Goal: Task Accomplishment & Management: Use online tool/utility

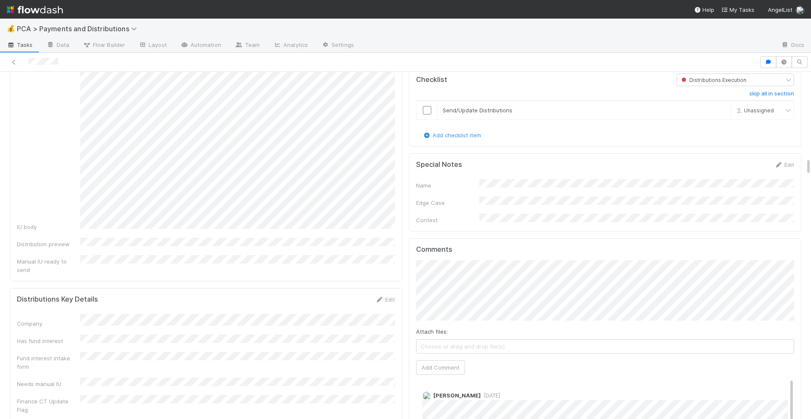
scroll to position [1685, 0]
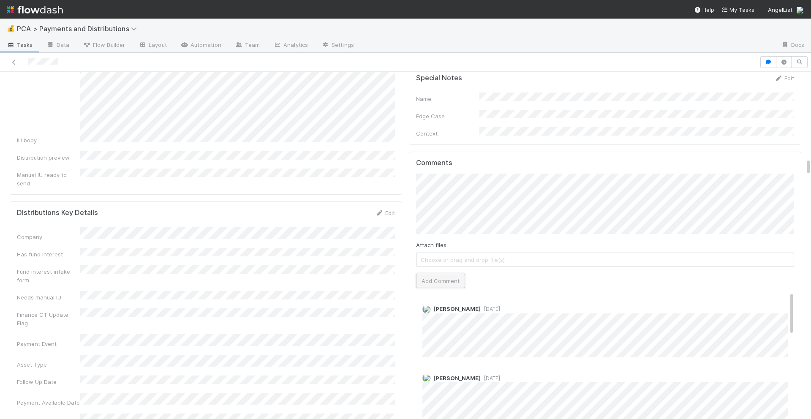
click at [440, 274] on button "Add Comment" at bounding box center [440, 281] width 49 height 14
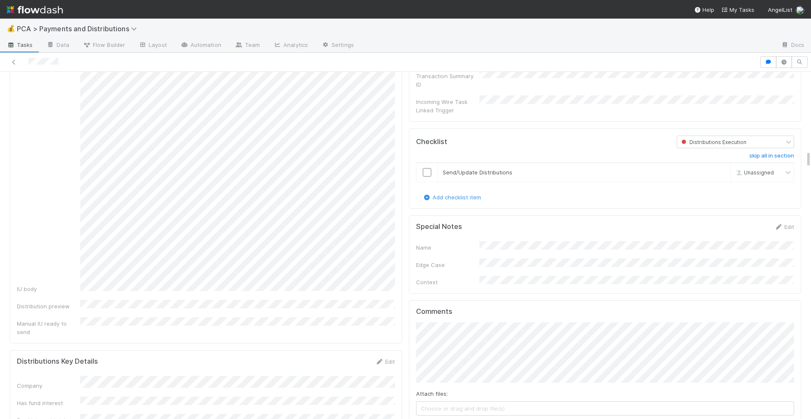
scroll to position [1522, 0]
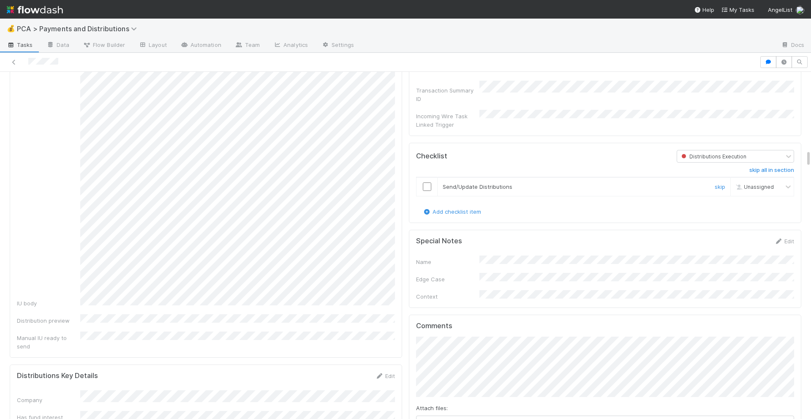
click at [428, 183] on input "checkbox" at bounding box center [427, 187] width 8 height 8
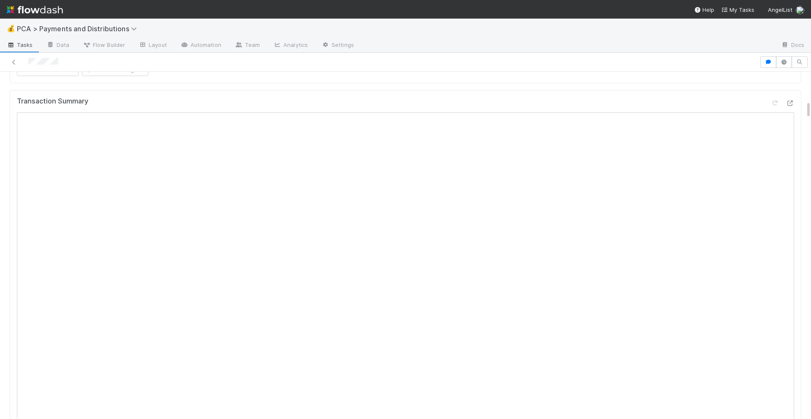
scroll to position [0, 0]
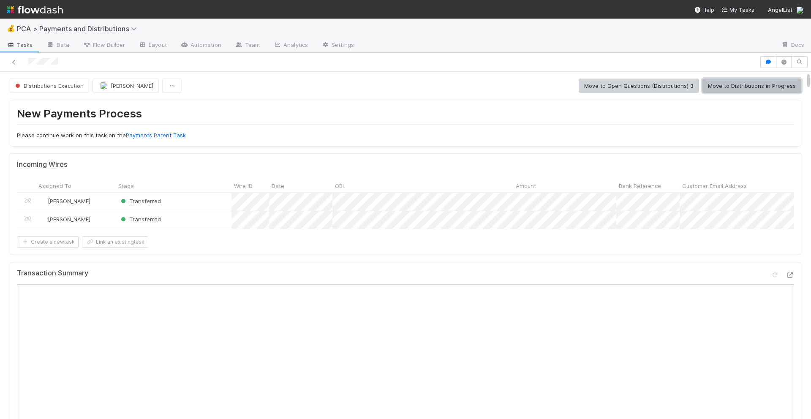
click at [732, 84] on button "Move to Distributions in Progress" at bounding box center [752, 86] width 99 height 14
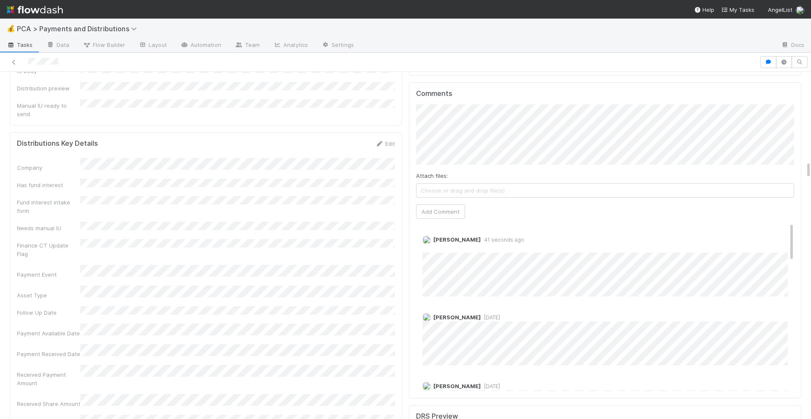
scroll to position [1749, 0]
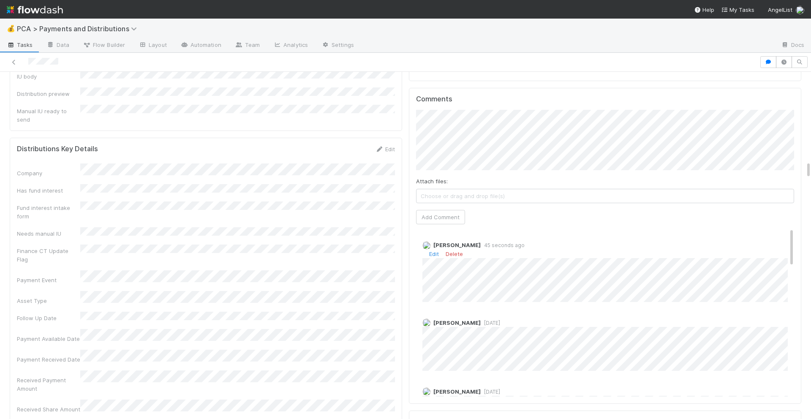
click at [440, 250] on div "Edit Delete" at bounding box center [606, 254] width 366 height 8
click at [436, 251] on link "Edit" at bounding box center [434, 254] width 10 height 7
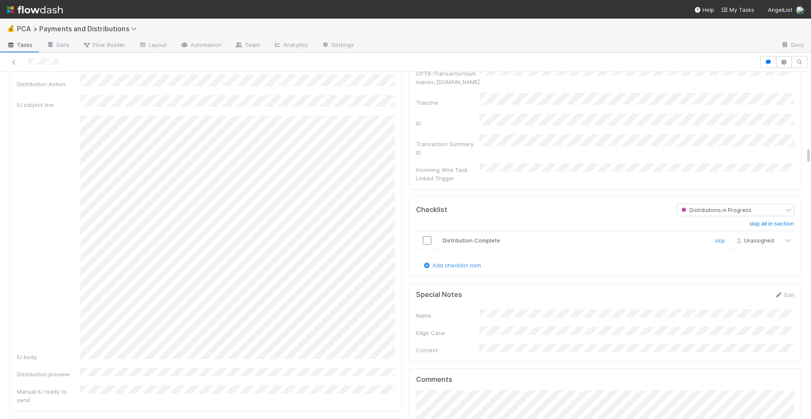
scroll to position [1457, 0]
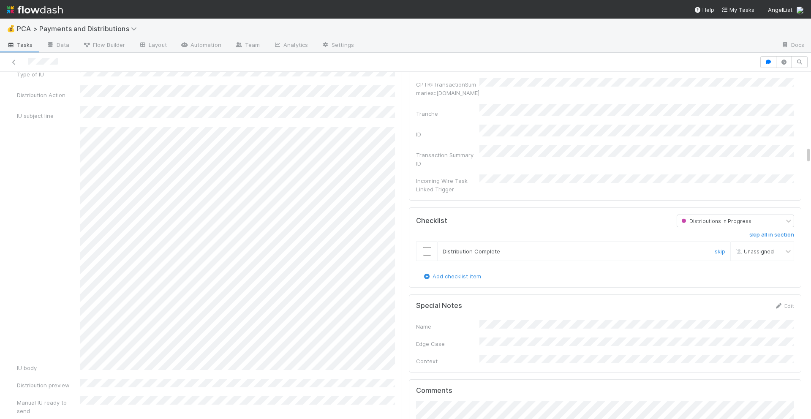
click at [424, 247] on input "checkbox" at bounding box center [427, 251] width 8 height 8
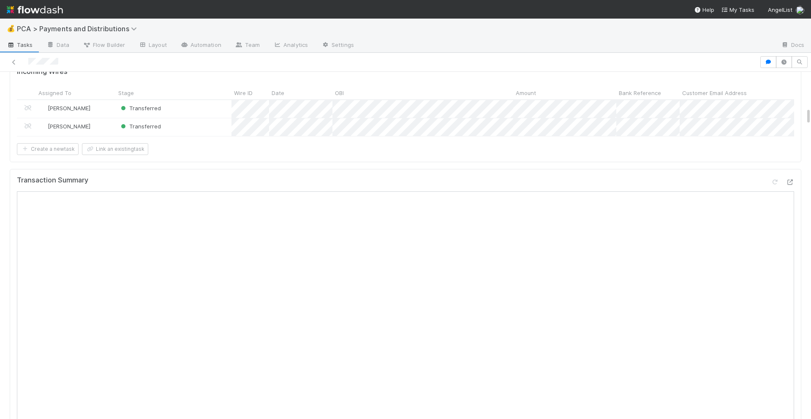
scroll to position [0, 0]
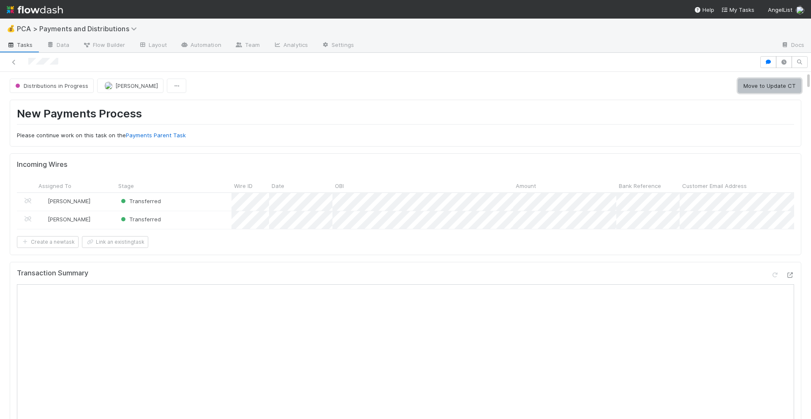
click at [781, 82] on button "Move to Update CT" at bounding box center [769, 86] width 63 height 14
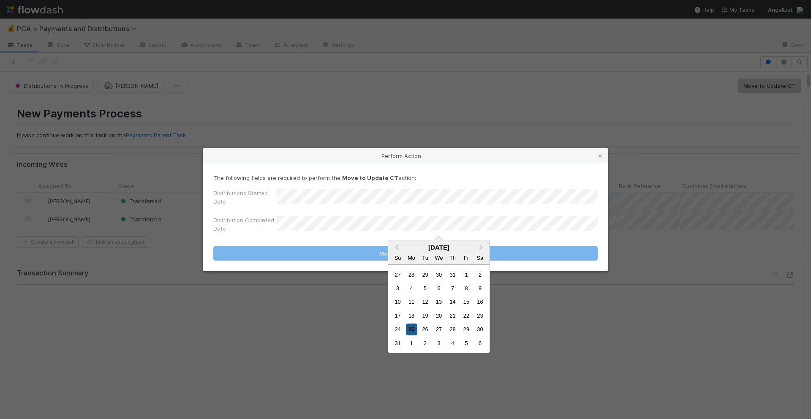
click at [409, 330] on div "25" at bounding box center [411, 329] width 11 height 11
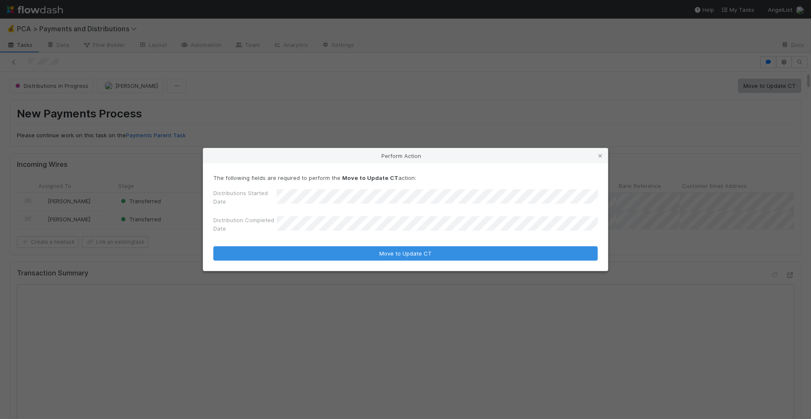
click at [426, 244] on form "The following fields are required to perform the Move to Update CT action: Dist…" at bounding box center [405, 217] width 385 height 87
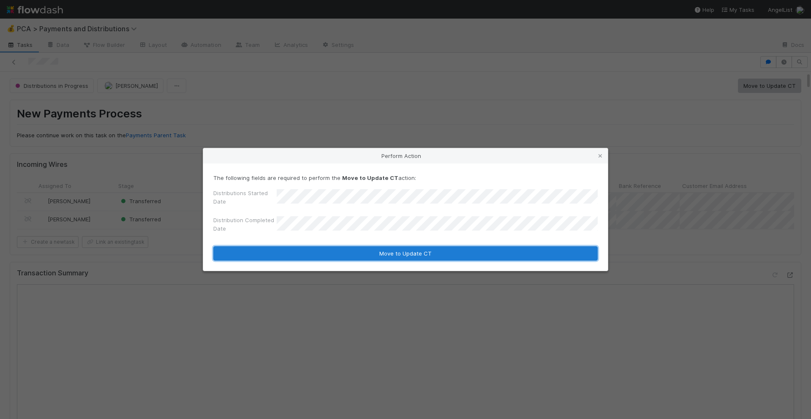
click at [426, 248] on button "Move to Update CT" at bounding box center [405, 253] width 385 height 14
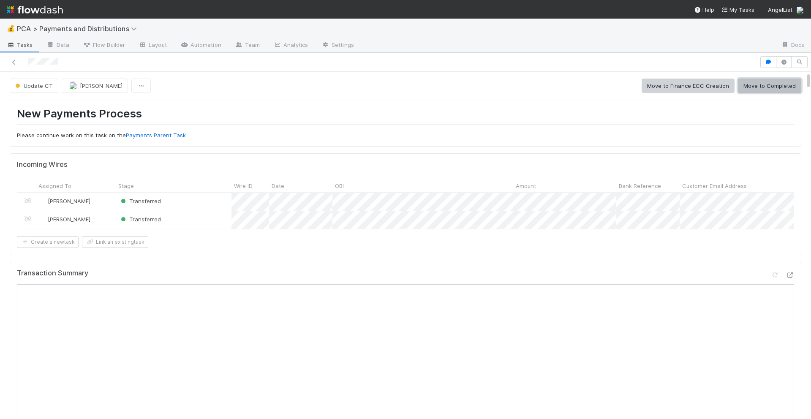
click at [753, 88] on button "Move to Completed" at bounding box center [769, 86] width 63 height 14
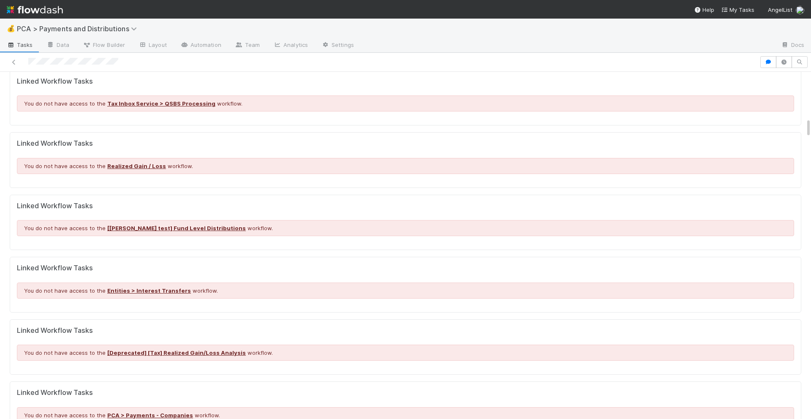
scroll to position [792, 0]
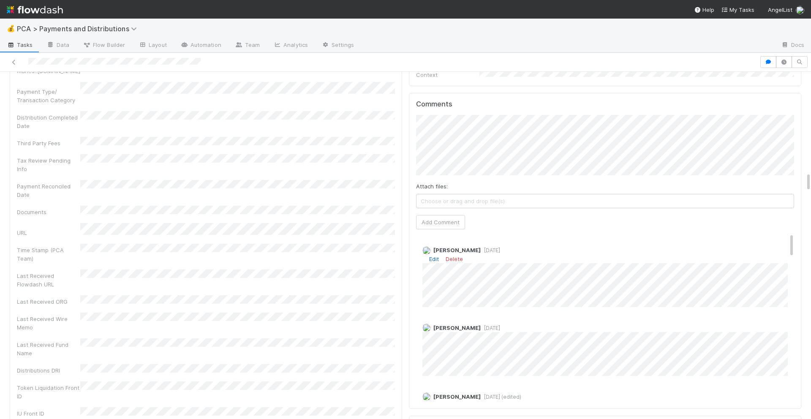
click at [437, 256] on link "Edit" at bounding box center [434, 259] width 10 height 7
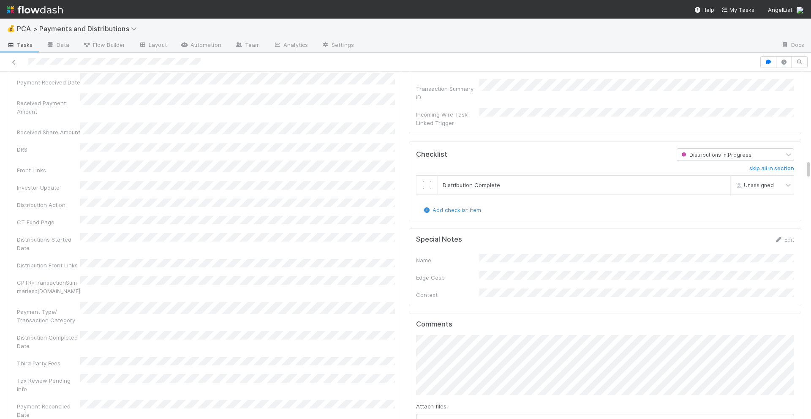
scroll to position [1551, 0]
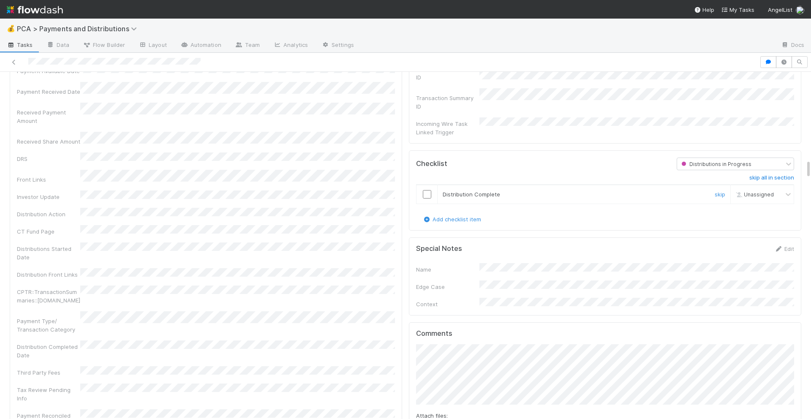
click at [424, 190] on input "checkbox" at bounding box center [427, 194] width 8 height 8
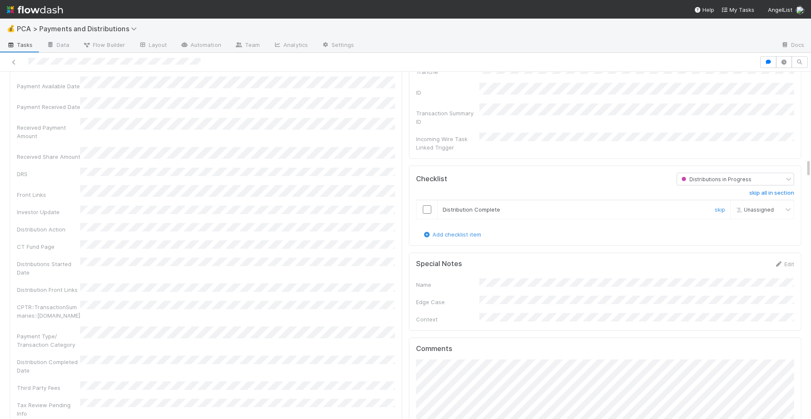
click at [427, 205] on input "checkbox" at bounding box center [427, 209] width 8 height 8
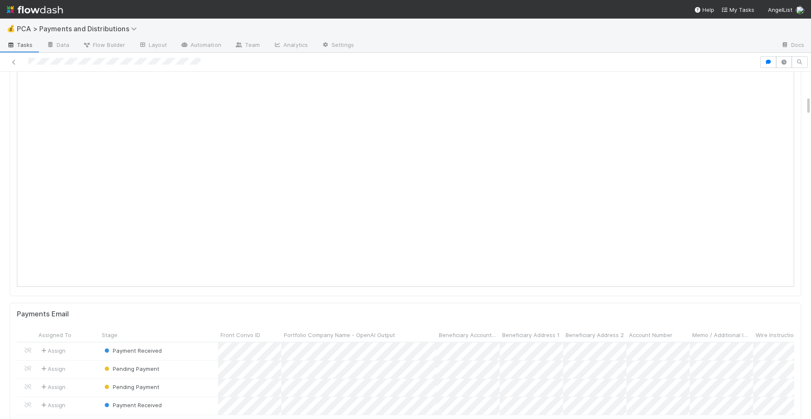
scroll to position [0, 0]
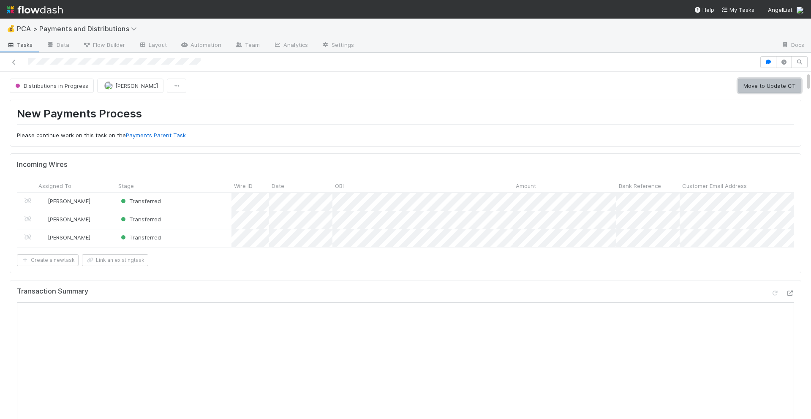
click at [769, 79] on button "Move to Update CT" at bounding box center [769, 86] width 63 height 14
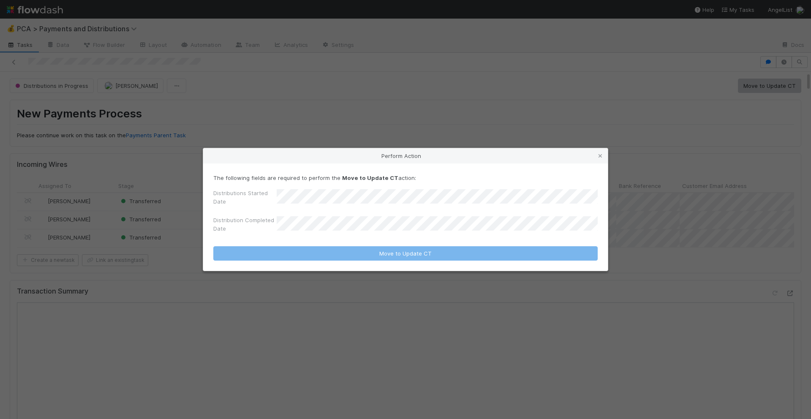
click at [425, 209] on div "Distributions Started Date Distribution Completed Date" at bounding box center [405, 212] width 385 height 47
click at [470, 134] on div "Perform Action The following fields are required to perform the Move to Update …" at bounding box center [405, 209] width 811 height 419
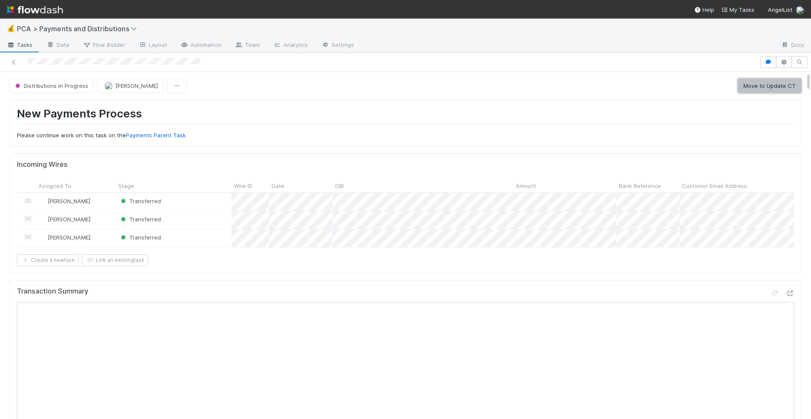
click at [771, 90] on button "Move to Update CT" at bounding box center [769, 86] width 63 height 14
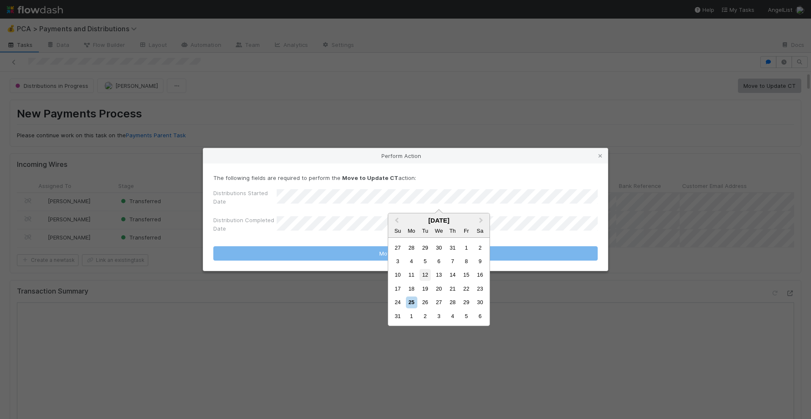
click at [426, 275] on div "12" at bounding box center [425, 274] width 11 height 11
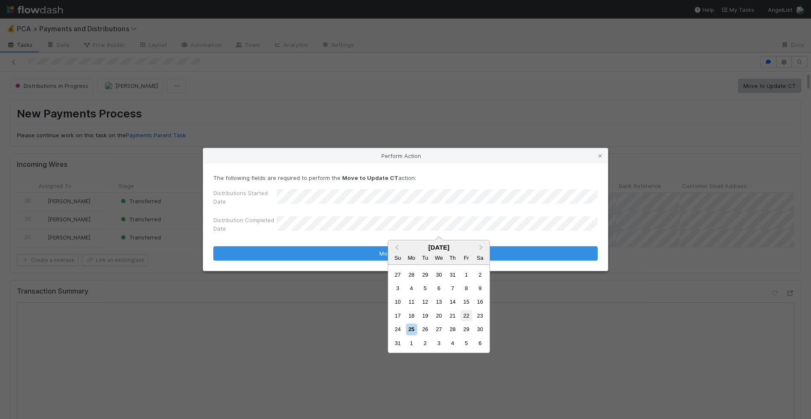
click at [467, 315] on div "22" at bounding box center [466, 315] width 11 height 11
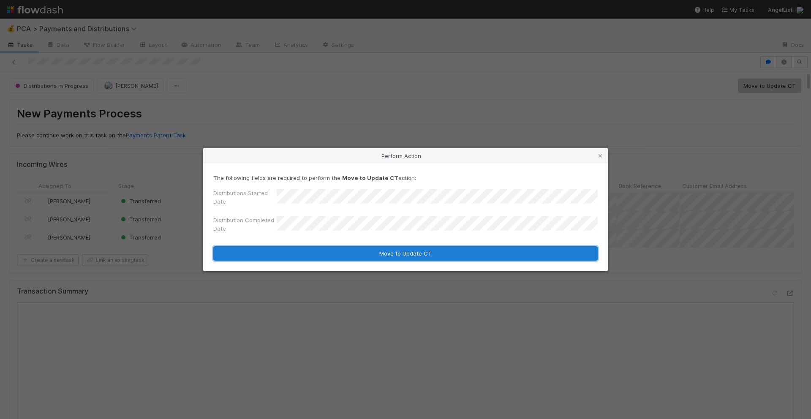
click at [423, 251] on button "Move to Update CT" at bounding box center [405, 253] width 385 height 14
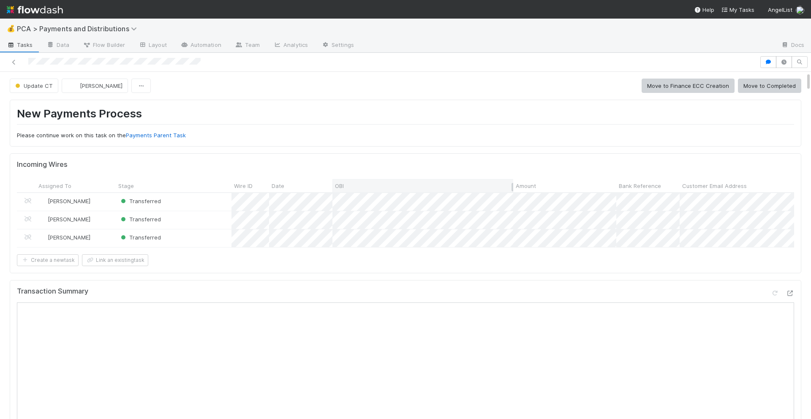
scroll to position [987, 0]
click at [775, 87] on button "Move to Completed" at bounding box center [769, 86] width 63 height 14
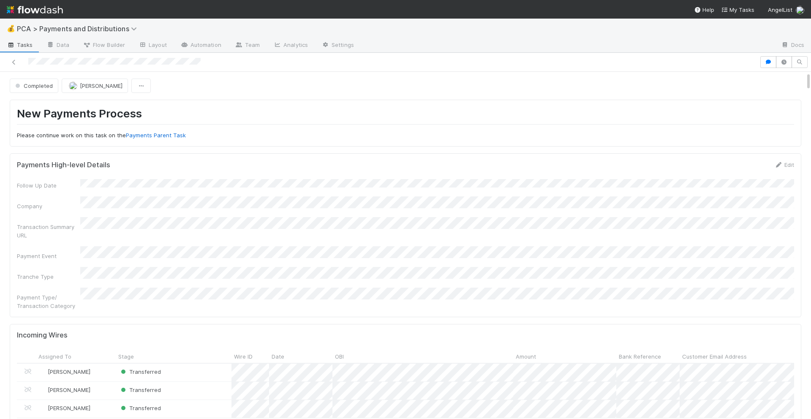
scroll to position [979, 0]
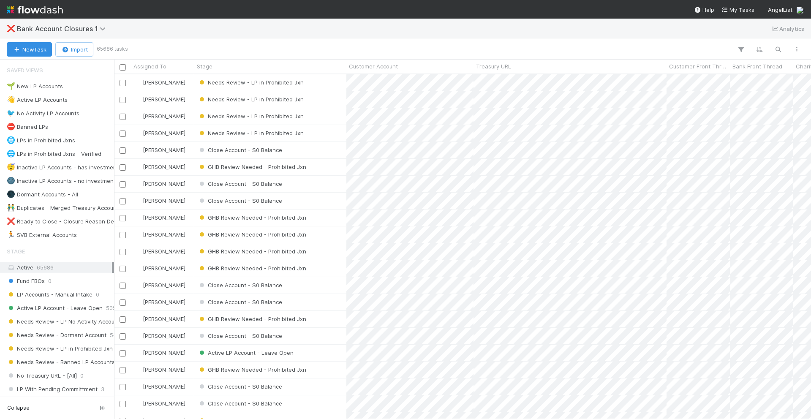
scroll to position [345, 697]
click at [778, 46] on icon "button" at bounding box center [778, 50] width 8 height 8
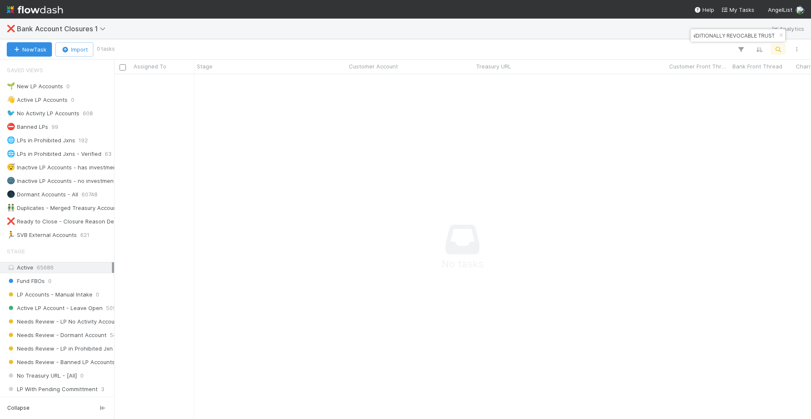
type input "THE [PERSON_NAME] 2008 CONDITIONALLY REVOCABLE TRUST"
click at [46, 267] on span "65686" at bounding box center [45, 267] width 17 height 7
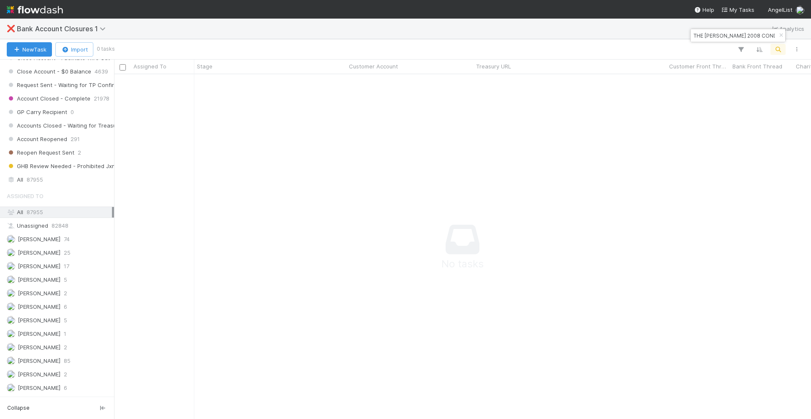
scroll to position [373, 0]
click at [77, 176] on div "All 87955" at bounding box center [59, 179] width 105 height 11
click at [309, 82] on div "Account Closed - Complete" at bounding box center [270, 82] width 152 height 16
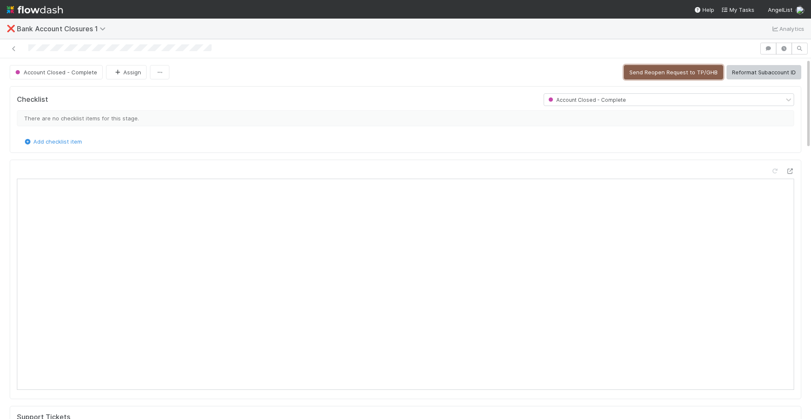
click at [685, 74] on button "Send Reopen Request to TP/GHB" at bounding box center [673, 72] width 99 height 14
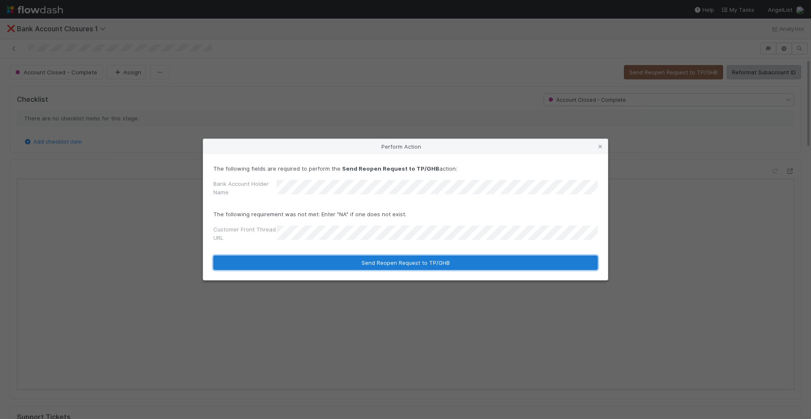
click at [381, 261] on button "Send Reopen Request to TP/GHB" at bounding box center [405, 263] width 385 height 14
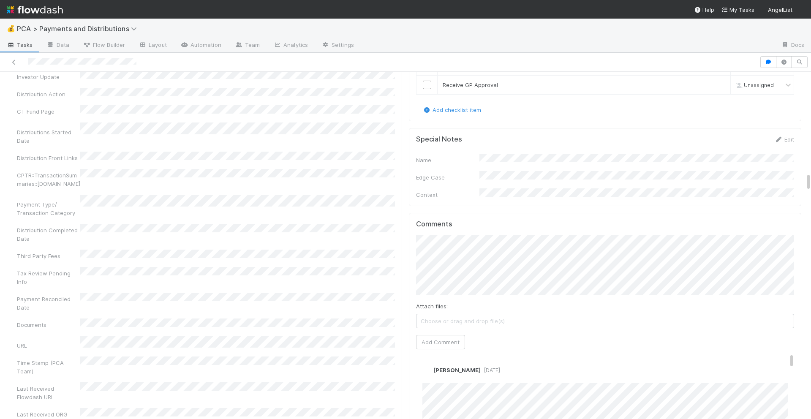
scroll to position [1997, 0]
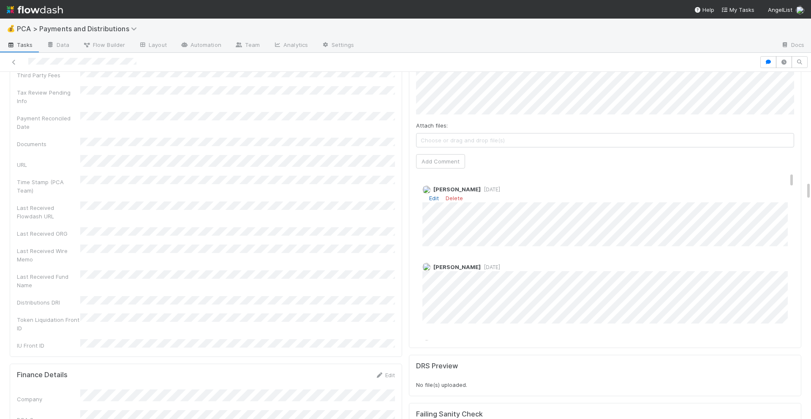
click at [435, 195] on link "Edit" at bounding box center [434, 198] width 10 height 7
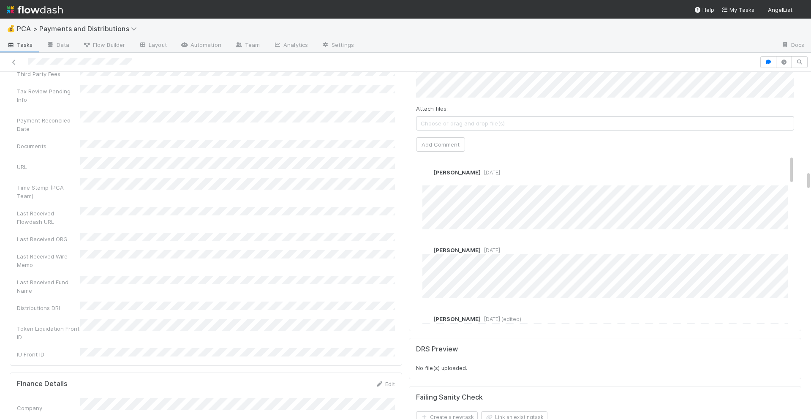
scroll to position [1658, 0]
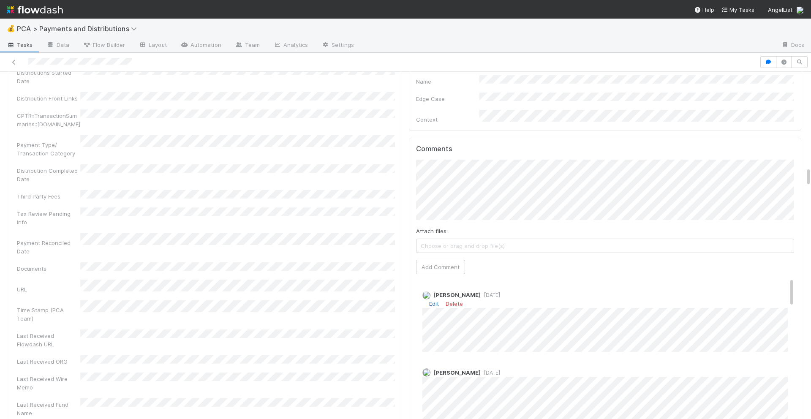
click at [436, 300] on link "Edit" at bounding box center [434, 303] width 10 height 7
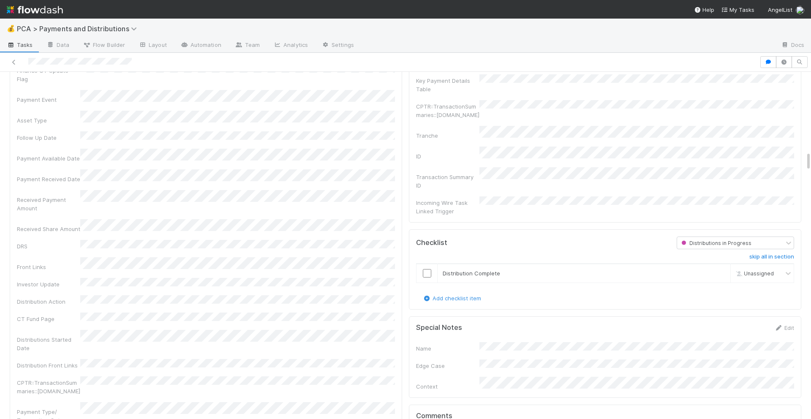
scroll to position [1386, 0]
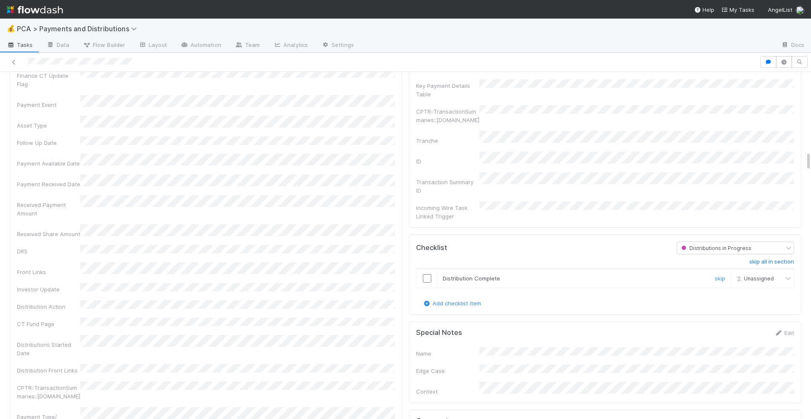
click at [429, 274] on input "checkbox" at bounding box center [427, 278] width 8 height 8
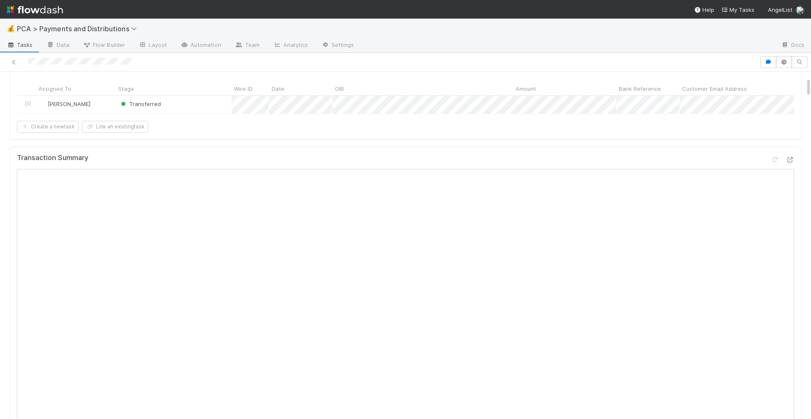
scroll to position [0, 0]
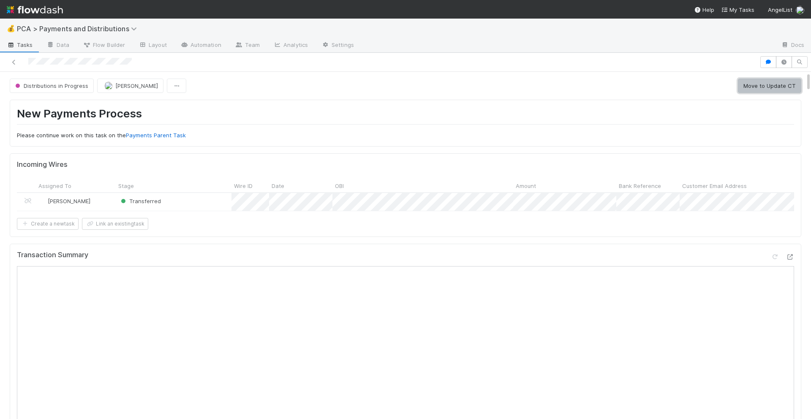
click at [775, 82] on button "Move to Update CT" at bounding box center [769, 86] width 63 height 14
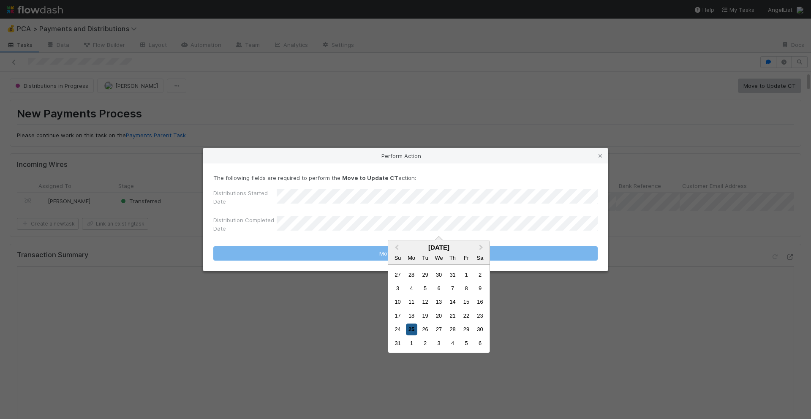
click at [411, 326] on div "25" at bounding box center [411, 329] width 11 height 11
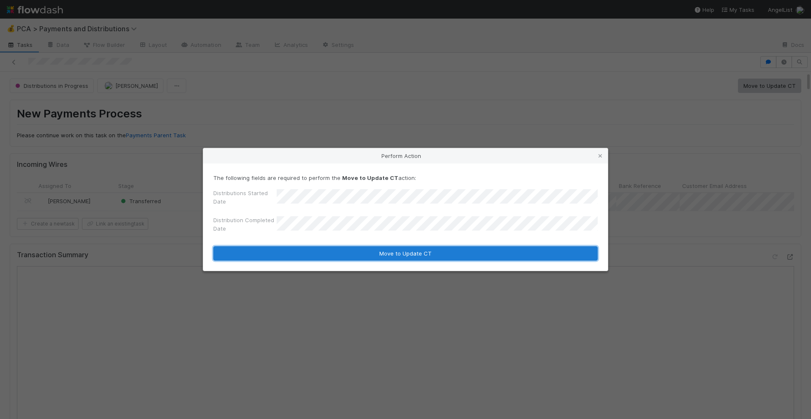
click at [408, 250] on button "Move to Update CT" at bounding box center [405, 253] width 385 height 14
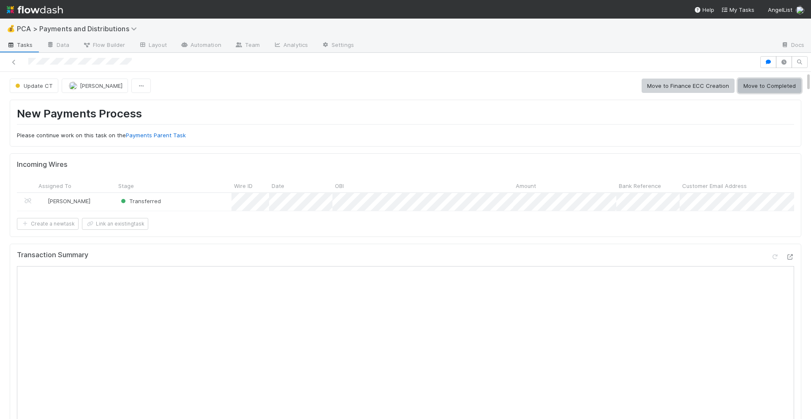
click at [758, 84] on button "Move to Completed" at bounding box center [769, 86] width 63 height 14
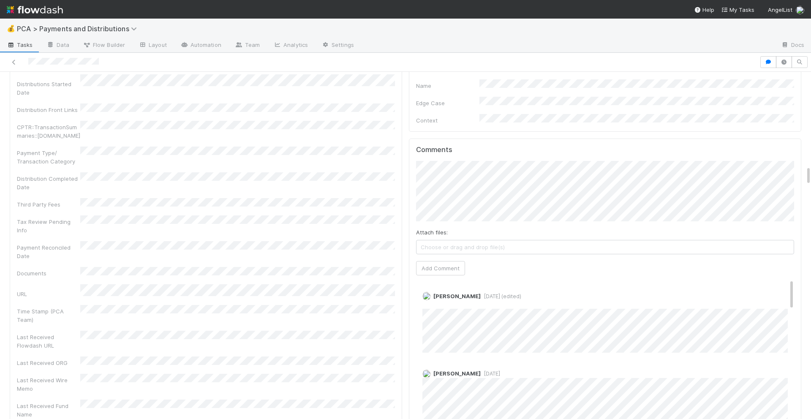
scroll to position [1647, 0]
click at [447, 261] on button "Add Comment" at bounding box center [440, 268] width 49 height 14
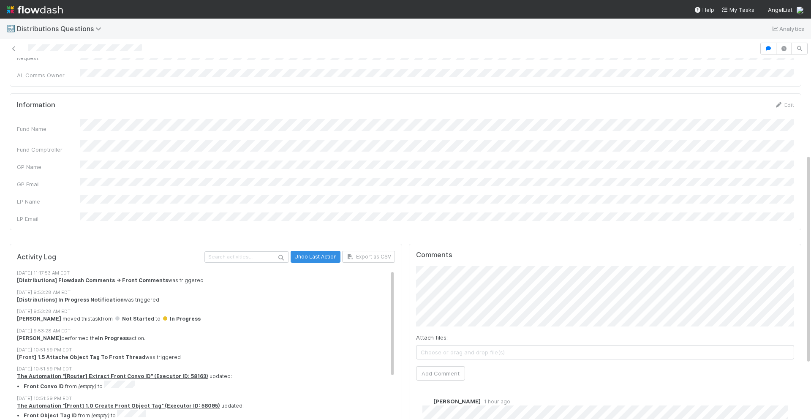
scroll to position [259, 0]
